Goal: Transaction & Acquisition: Purchase product/service

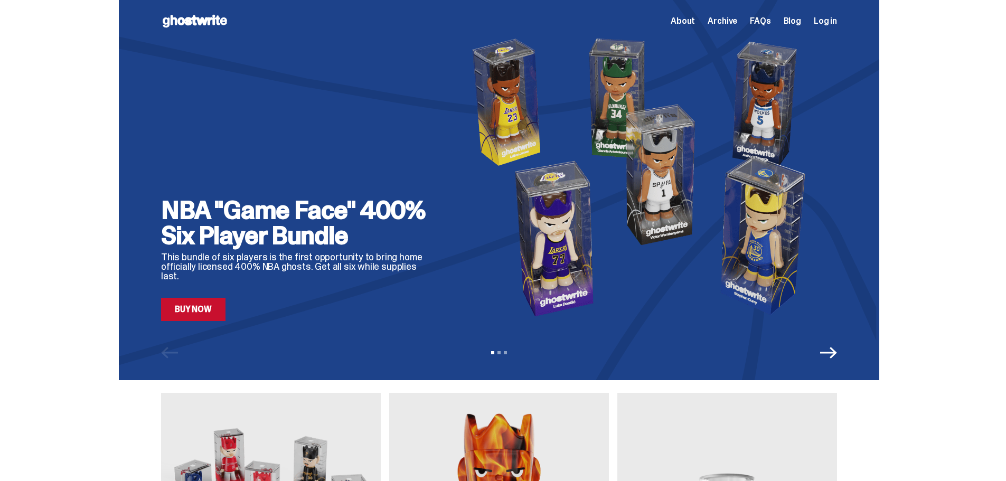
click at [319, 248] on h2 "NBA "Game Face" 400% Six Player Bundle" at bounding box center [298, 222] width 275 height 51
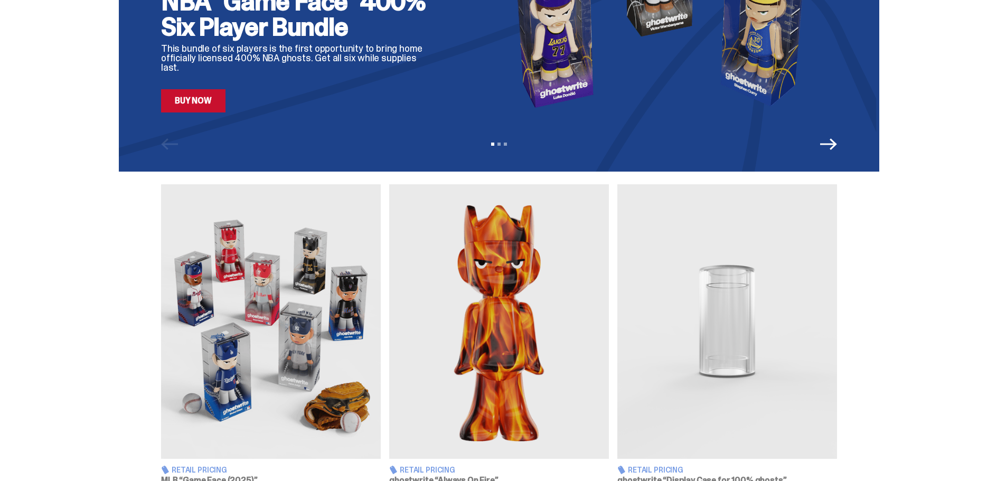
scroll to position [211, 0]
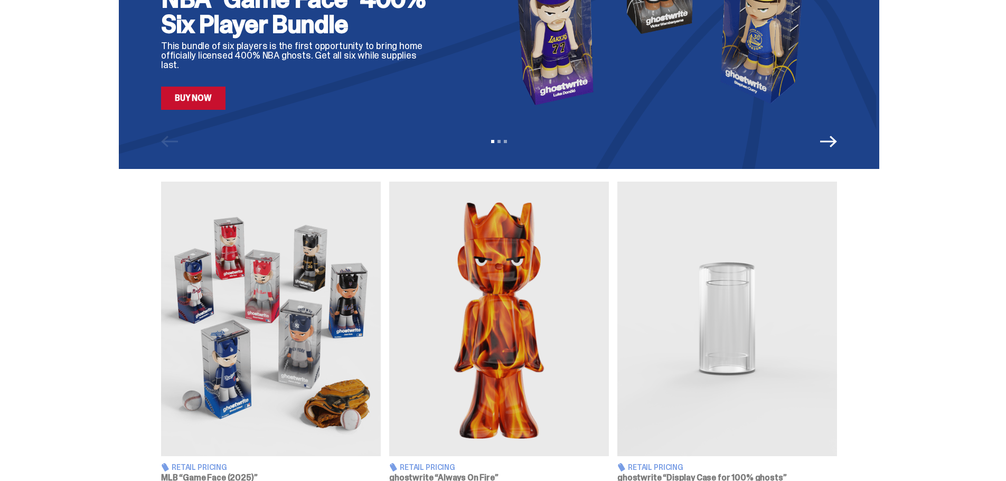
click at [197, 98] on link "Buy Now" at bounding box center [193, 98] width 64 height 23
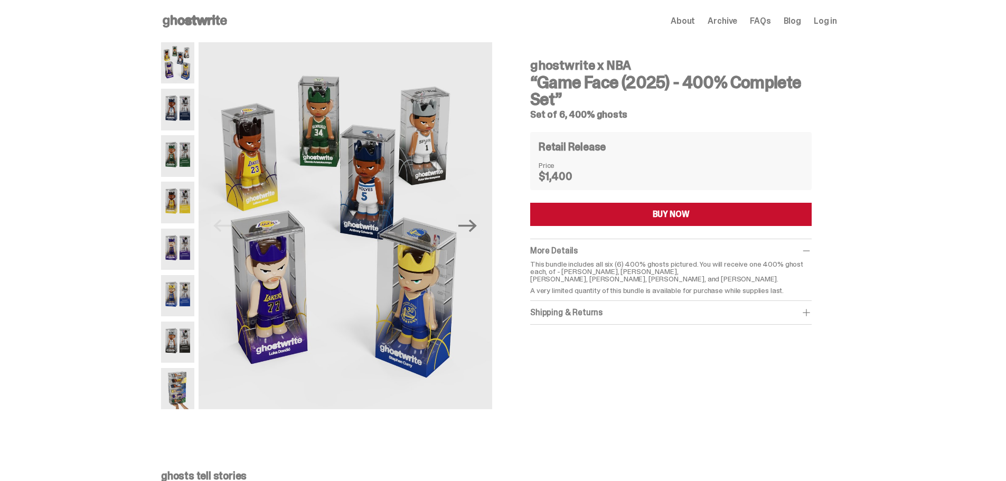
click at [722, 23] on span "Archive" at bounding box center [722, 21] width 30 height 8
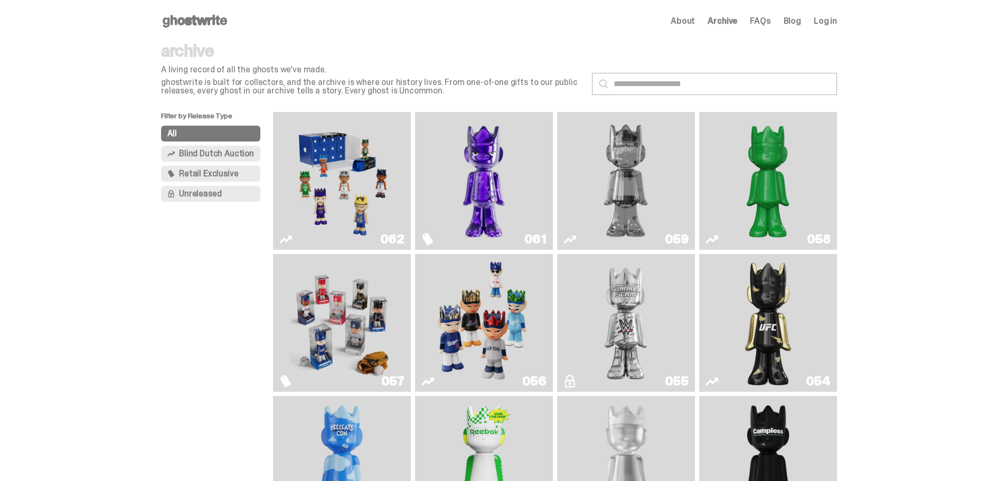
click at [354, 176] on img "Game Face (2025)" at bounding box center [341, 180] width 103 height 129
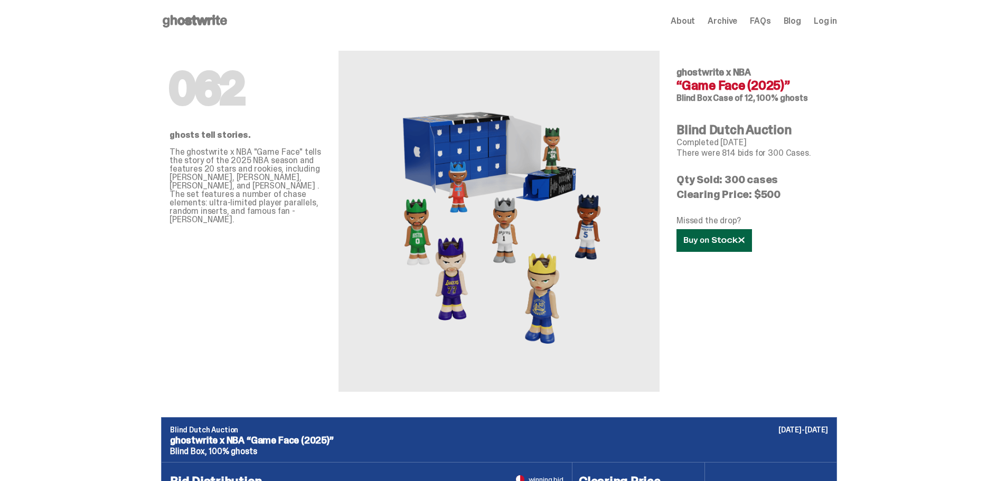
click at [718, 241] on icon at bounding box center [714, 241] width 61 height 8
click at [728, 239] on use at bounding box center [714, 240] width 60 height 7
